Goal: Register for event/course

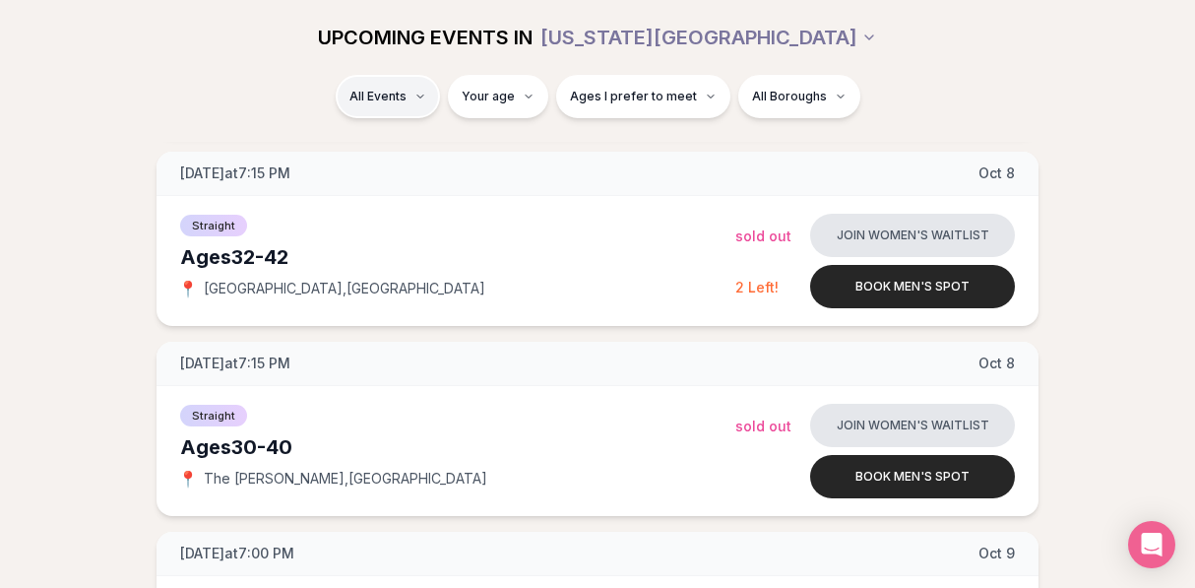
scroll to position [1403, 0]
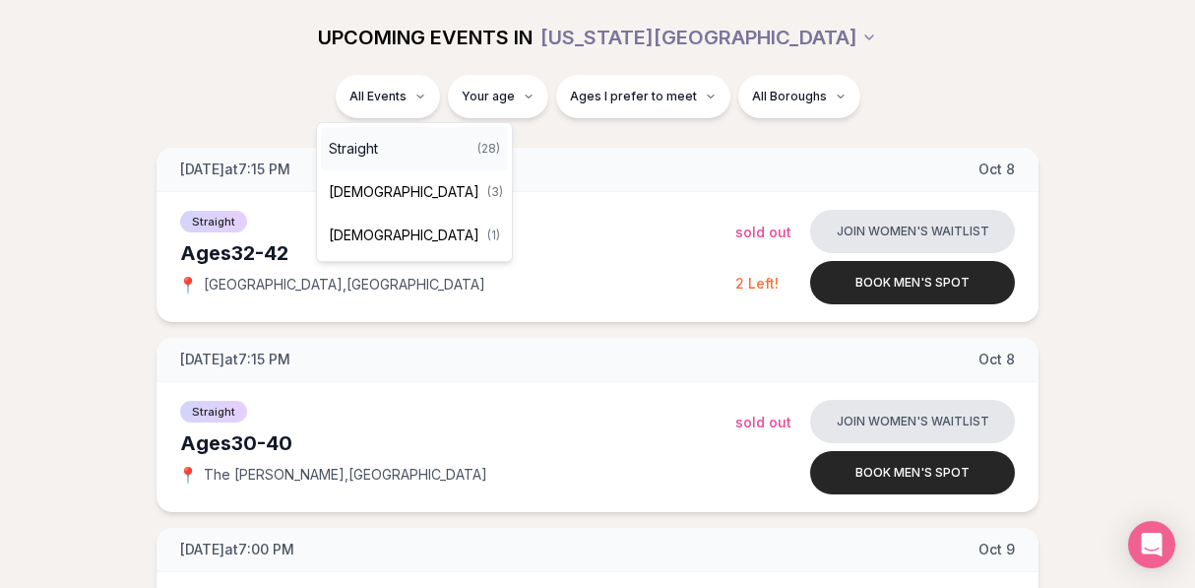
click at [393, 148] on div "Straight ( 28 )" at bounding box center [414, 148] width 187 height 43
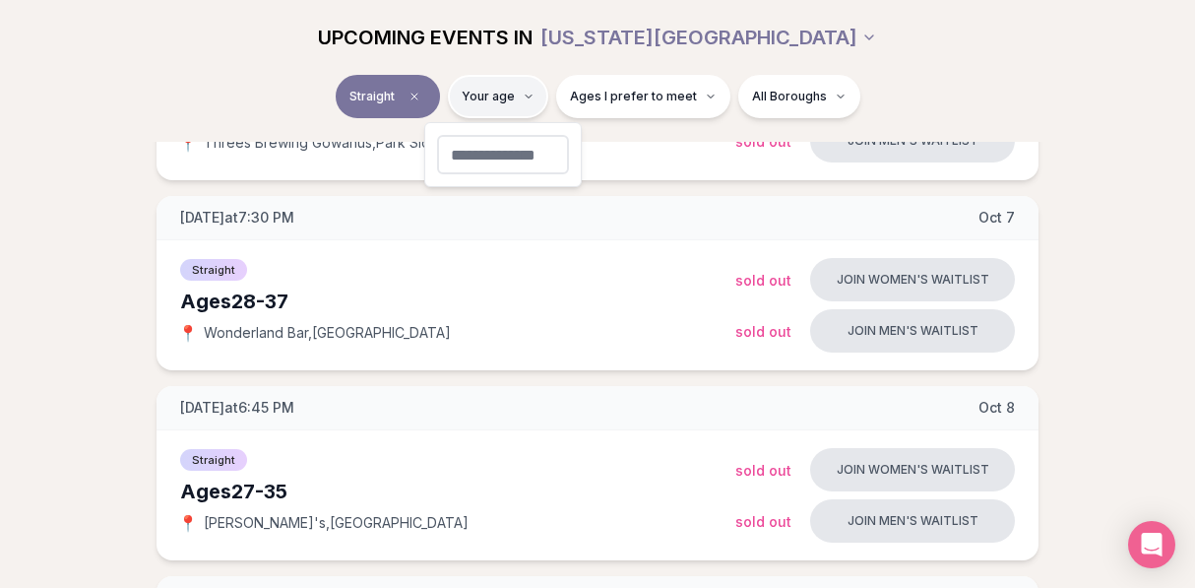
type input "**"
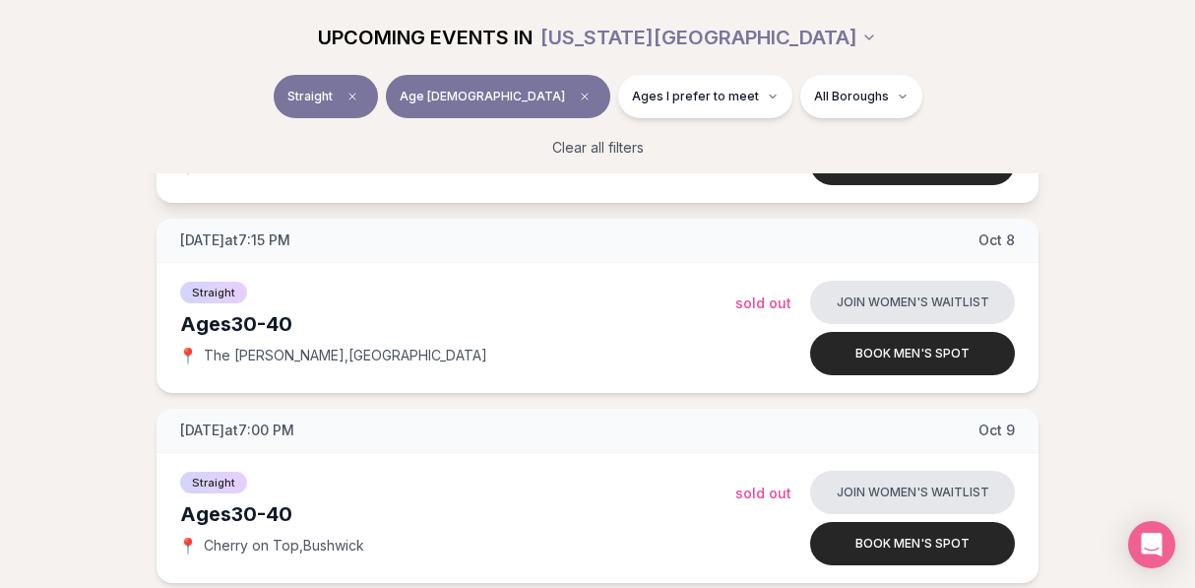
scroll to position [1365, 0]
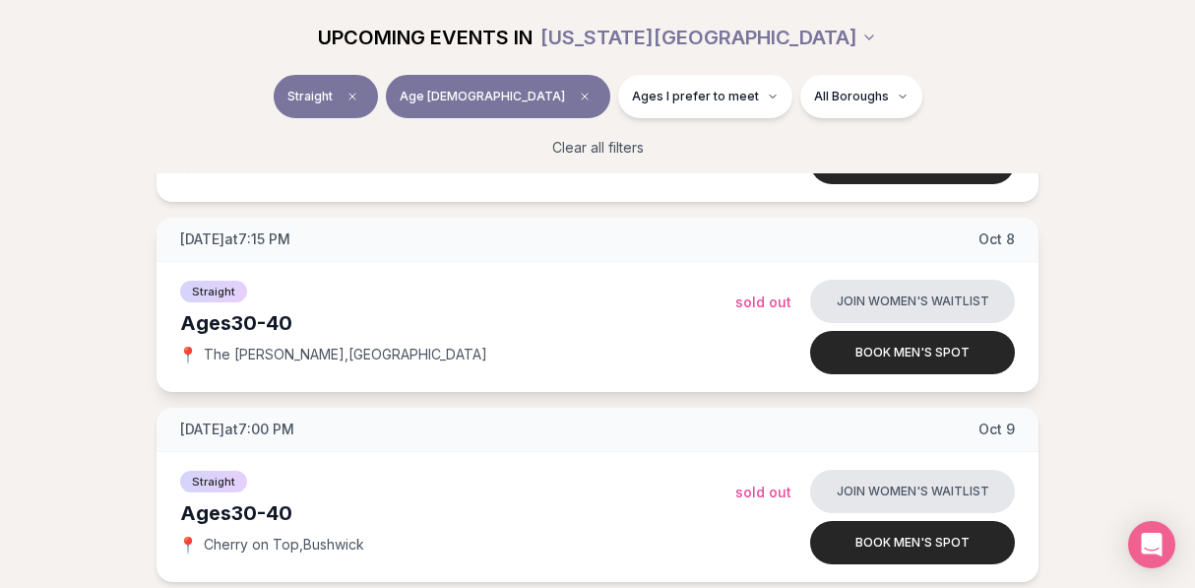
click at [263, 357] on span "The [PERSON_NAME] , [GEOGRAPHIC_DATA]" at bounding box center [345, 354] width 283 height 20
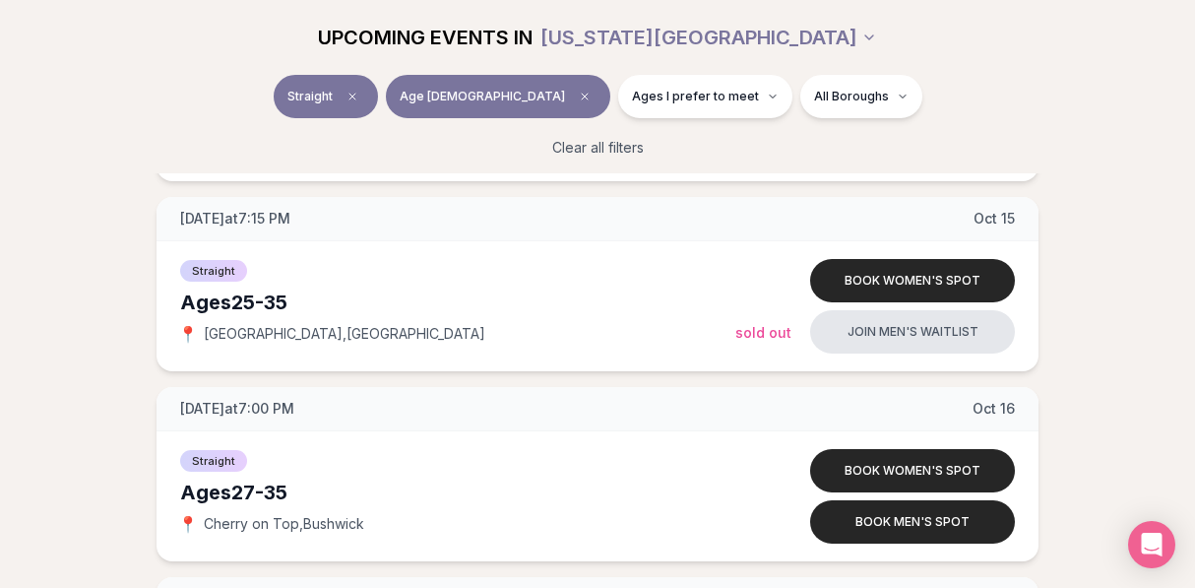
scroll to position [2523, 0]
